Goal: Navigation & Orientation: Find specific page/section

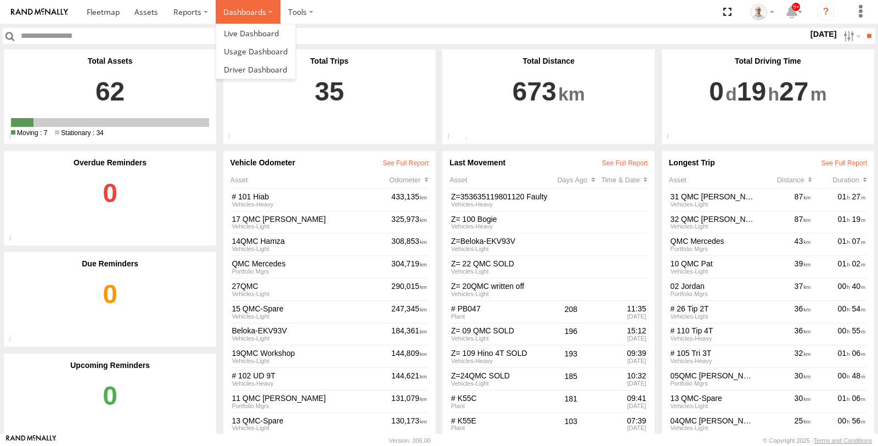
click at [235, 18] on label "Dashboards" at bounding box center [248, 12] width 65 height 24
click at [235, 29] on span at bounding box center [251, 33] width 55 height 10
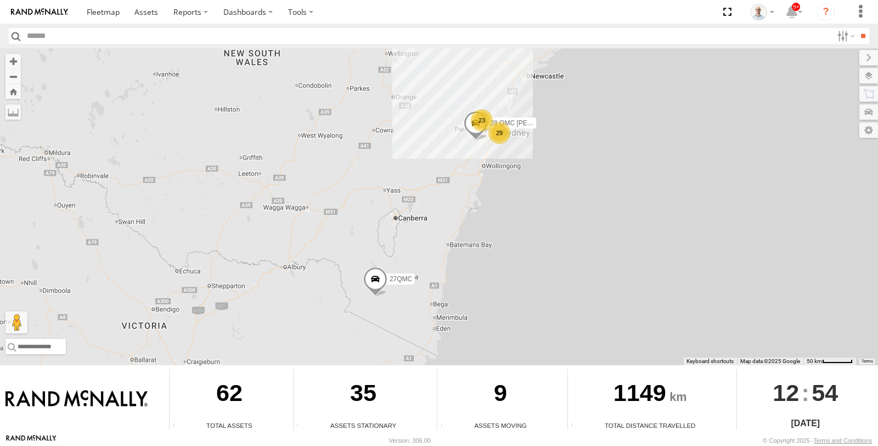
click at [504, 137] on div "29" at bounding box center [499, 133] width 22 height 22
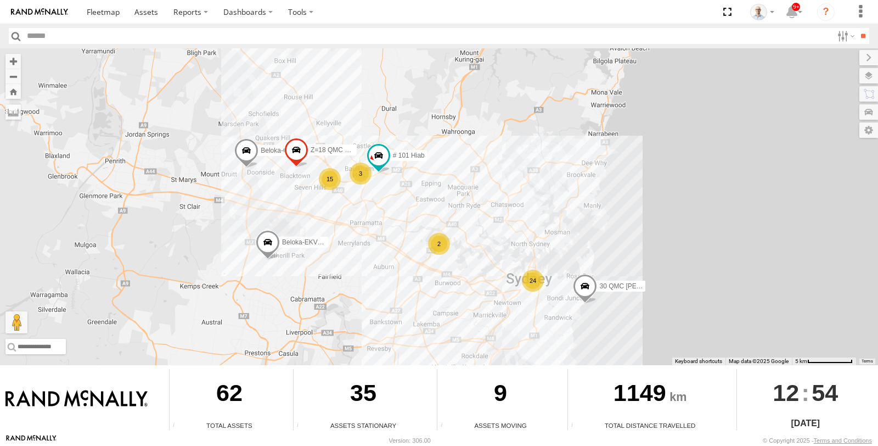
drag, startPoint x: 336, startPoint y: 108, endPoint x: 355, endPoint y: 218, distance: 112.0
click at [355, 218] on div "28 QMC Nathan 27QMC 24 15 Beloka-EKV93V 3 Beloka-CHV61N 2 Z=18 QMC Written off …" at bounding box center [439, 206] width 878 height 317
click at [358, 169] on div "3" at bounding box center [361, 175] width 22 height 22
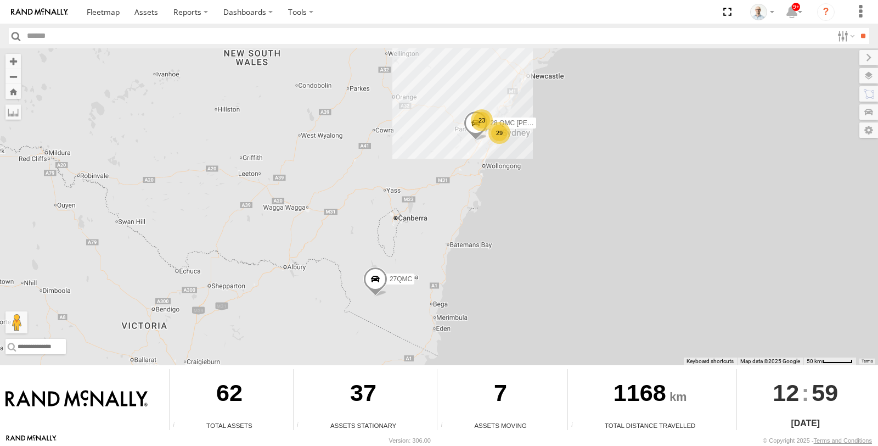
click at [483, 121] on div "23" at bounding box center [482, 120] width 22 height 22
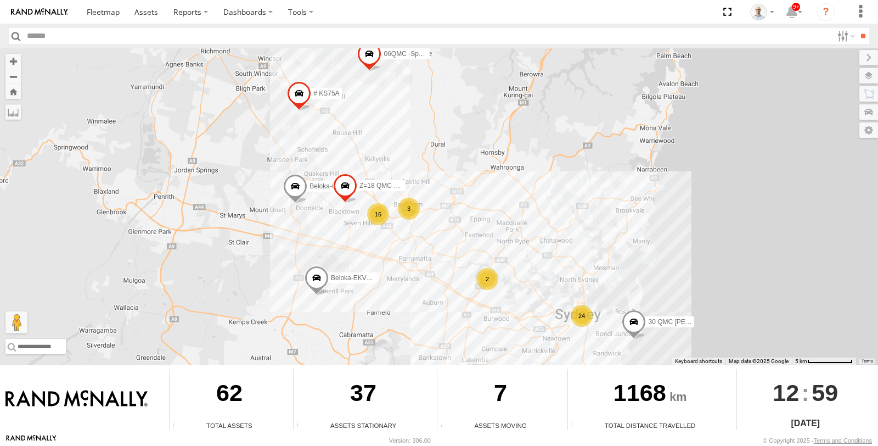
drag, startPoint x: 518, startPoint y: 281, endPoint x: 431, endPoint y: 264, distance: 88.8
click at [431, 264] on div "28 QMC Nathan 27QMC 24 16 # KS75A Beloka-EKV93V 06QMC -Spare 3 Beloka-CHV61N 2 …" at bounding box center [439, 206] width 878 height 317
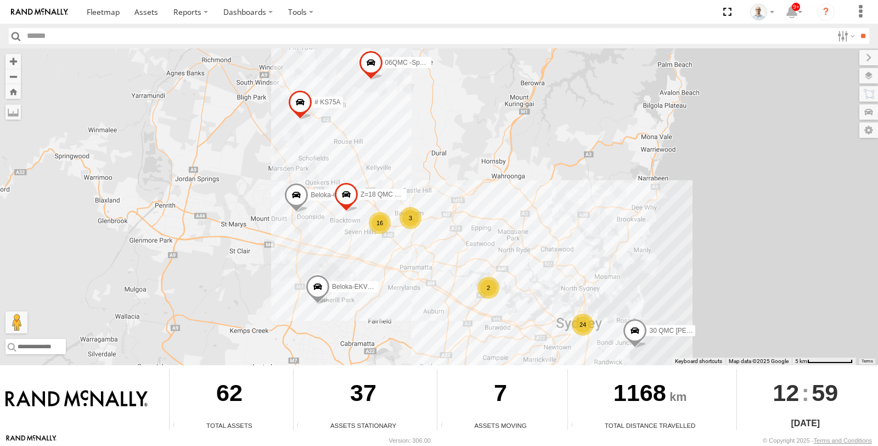
click at [380, 226] on div "16" at bounding box center [380, 223] width 22 height 22
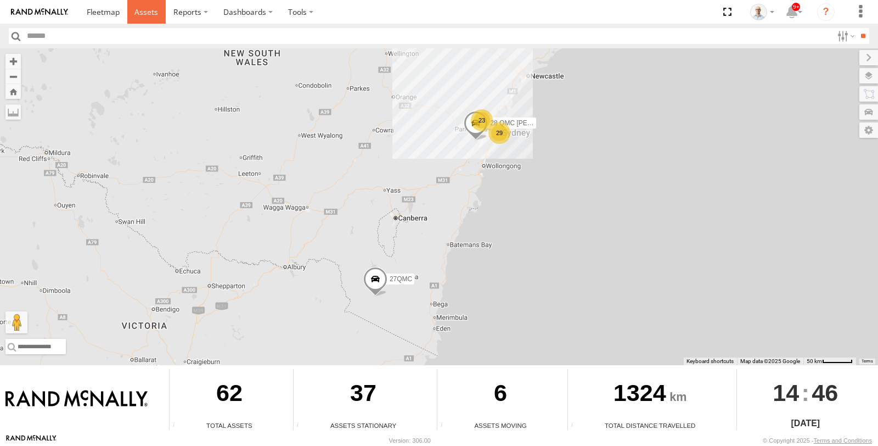
click at [153, 7] on span at bounding box center [146, 12] width 24 height 10
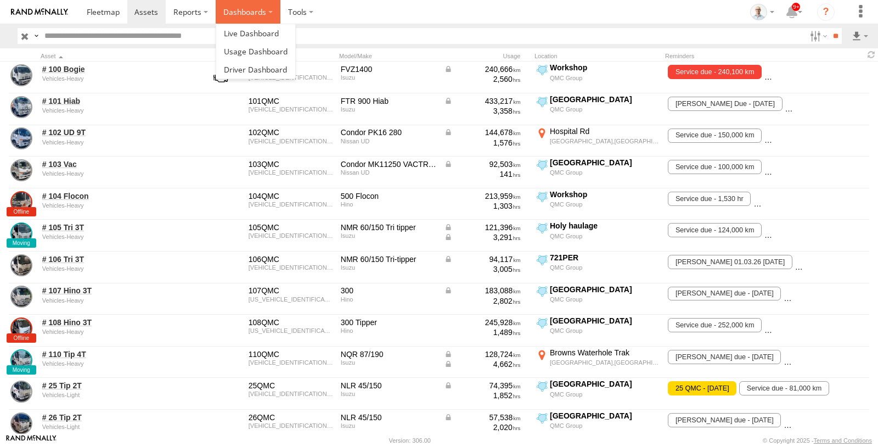
click at [226, 8] on label "Dashboards" at bounding box center [248, 12] width 65 height 24
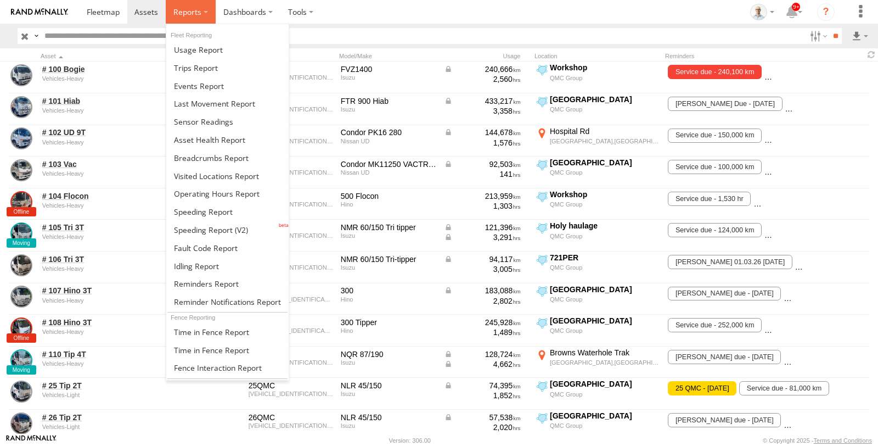
click at [193, 7] on span at bounding box center [187, 12] width 28 height 10
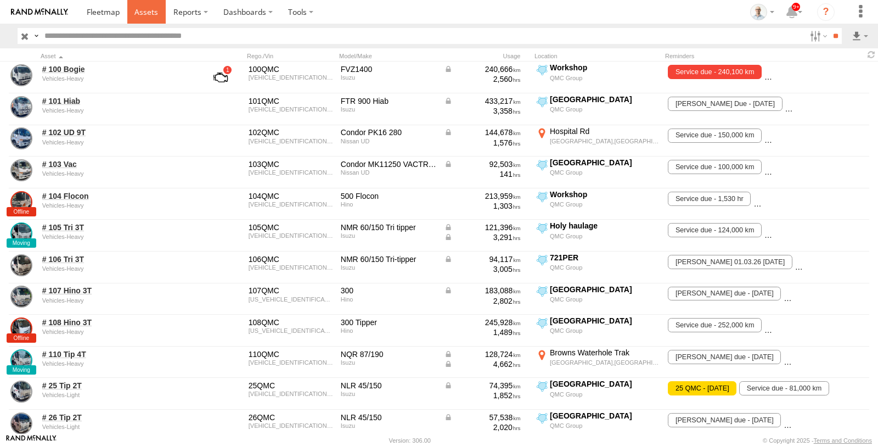
click at [143, 9] on span at bounding box center [146, 12] width 24 height 10
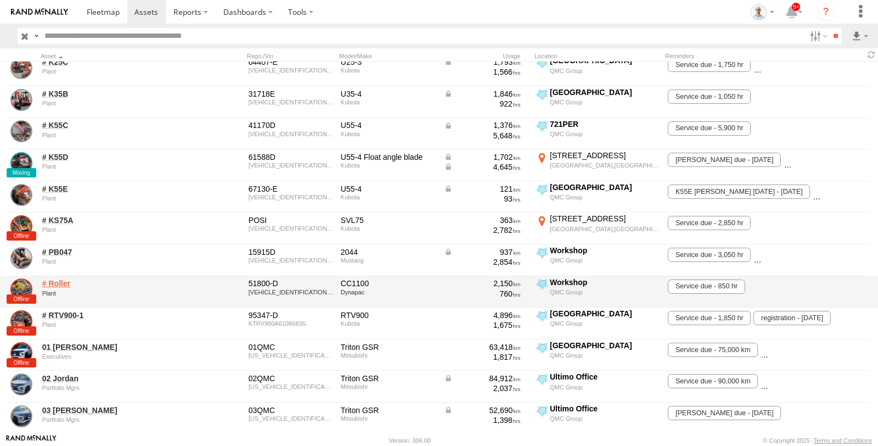
scroll to position [545, 0]
